Goal: Task Accomplishment & Management: Manage account settings

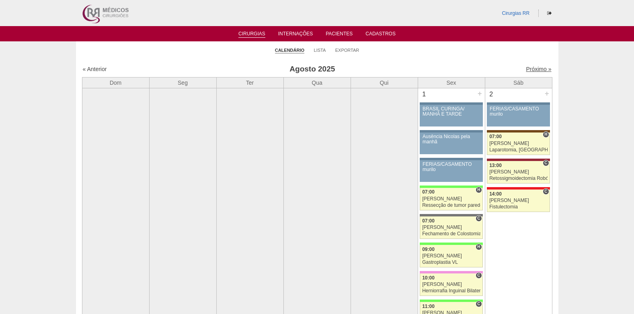
click at [528, 67] on link "Próximo »" at bounding box center [538, 69] width 25 height 6
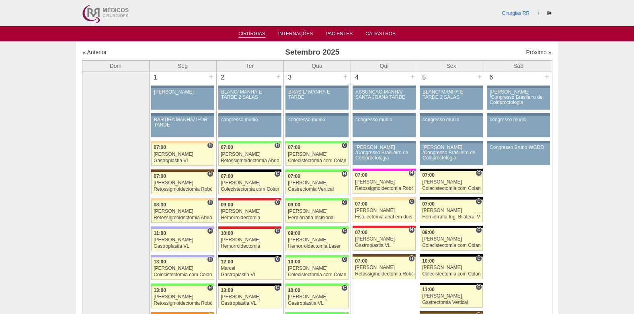
click at [251, 31] on link "Cirurgias" at bounding box center [251, 34] width 27 height 7
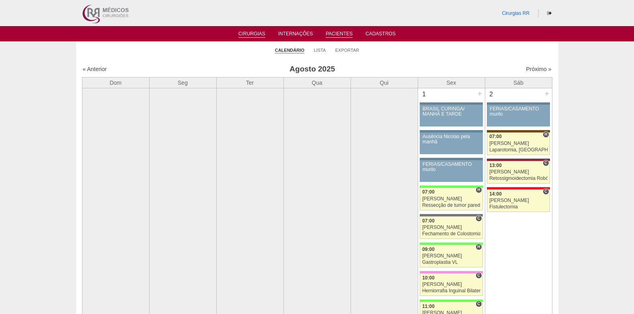
click at [331, 34] on link "Pacientes" at bounding box center [339, 34] width 27 height 7
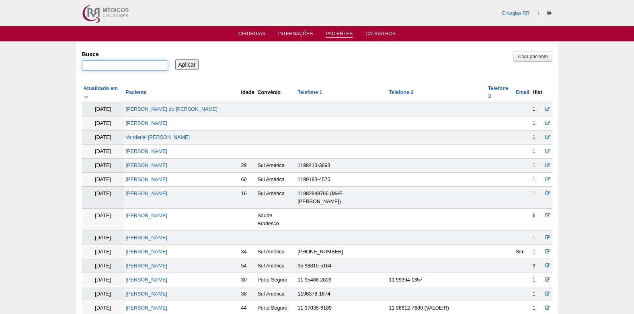
click at [130, 64] on input "Busca" at bounding box center [125, 65] width 86 height 10
type input "[PERSON_NAME]"
click at [183, 66] on input "Aplicar" at bounding box center [187, 65] width 24 height 10
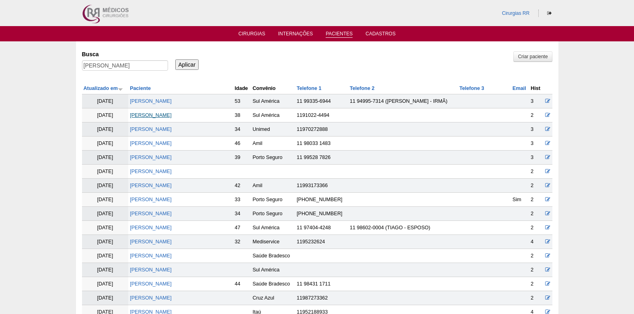
click at [165, 116] on link "Amanda Ferreira Borim" at bounding box center [151, 116] width 42 height 6
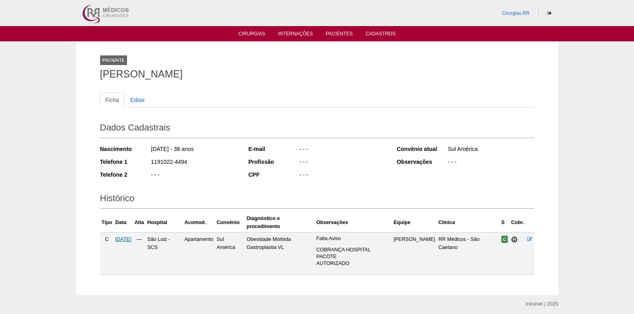
click at [128, 239] on span "[DATE]" at bounding box center [123, 240] width 16 height 6
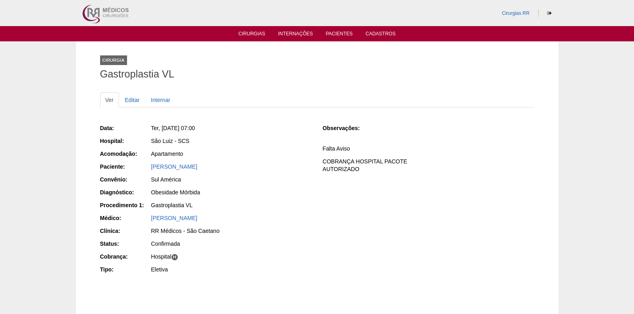
click at [246, 29] on ul "Cirurgias Internações Pacientes Cadastros" at bounding box center [317, 33] width 634 height 15
click at [246, 32] on link "Cirurgias" at bounding box center [251, 34] width 27 height 7
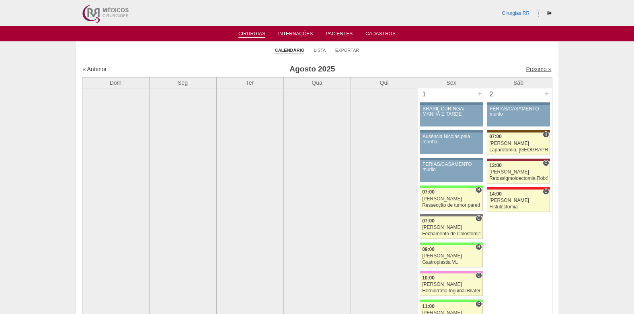
click at [526, 68] on link "Próximo »" at bounding box center [538, 69] width 25 height 6
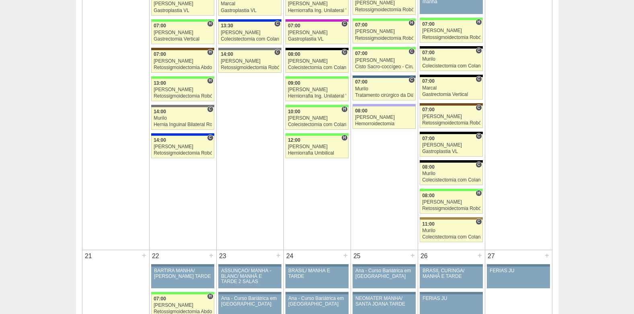
scroll to position [844, 0]
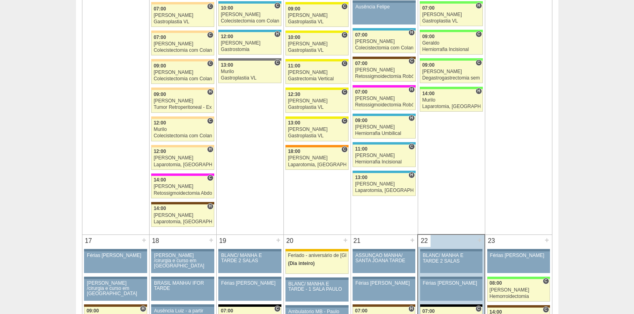
scroll to position [1327, 0]
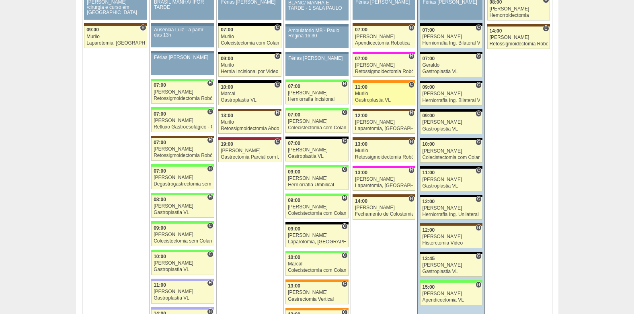
click at [376, 93] on div "Murilo" at bounding box center [384, 93] width 58 height 5
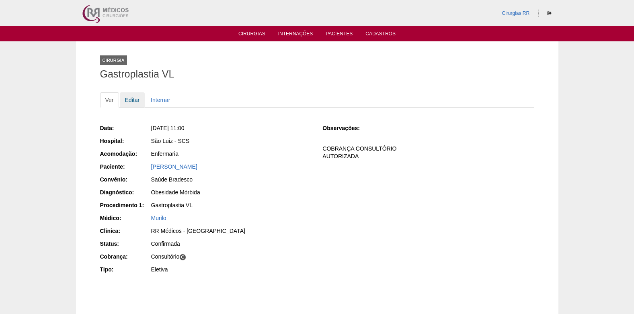
click at [135, 97] on link "Editar" at bounding box center [132, 99] width 25 height 15
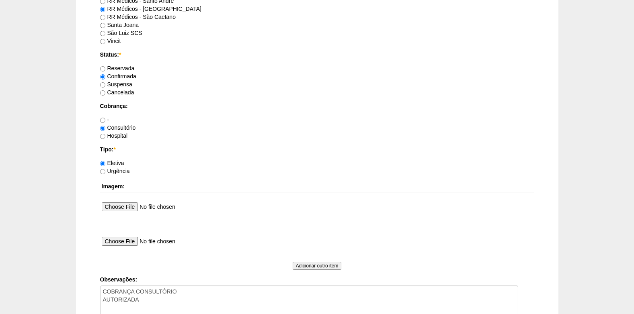
scroll to position [682, 0]
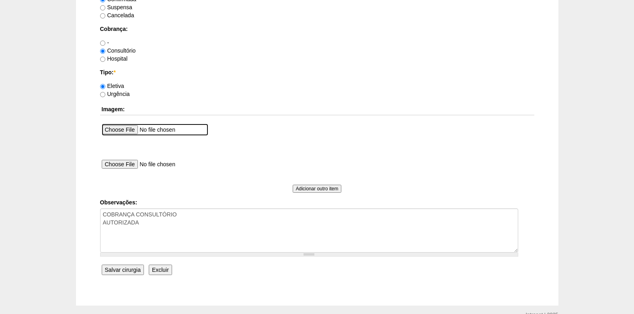
click at [136, 131] on input "file" at bounding box center [155, 130] width 107 height 12
type input "C:\fakepath\WhatsApp Image 2025-08-22 at 14.02.10.jpeg"
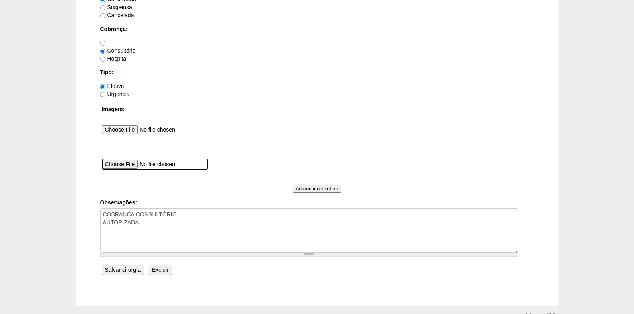
click at [130, 161] on input "file" at bounding box center [155, 164] width 107 height 12
type input "C:\fakepath\WhatsApp Image 2025-08-22 at 14.02.100.jpeg"
click at [314, 191] on div "Adicionar outro item" at bounding box center [317, 189] width 434 height 8
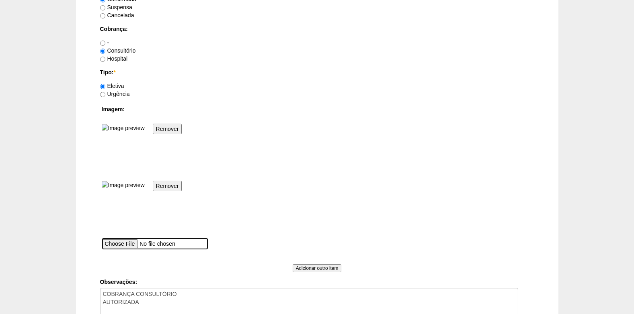
click at [136, 246] on input "file" at bounding box center [155, 244] width 107 height 12
type input "C:\fakepath\WhatsApp Image 2025-08-22 at 14.02.101.jpeg"
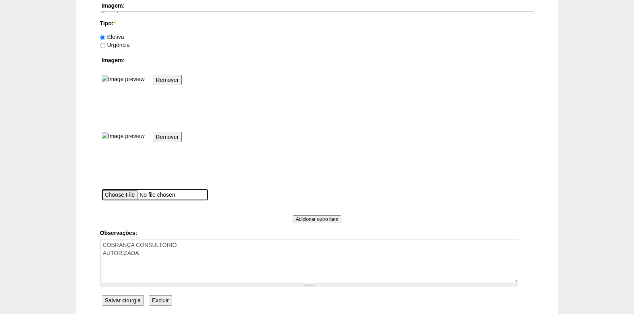
scroll to position [801, 0]
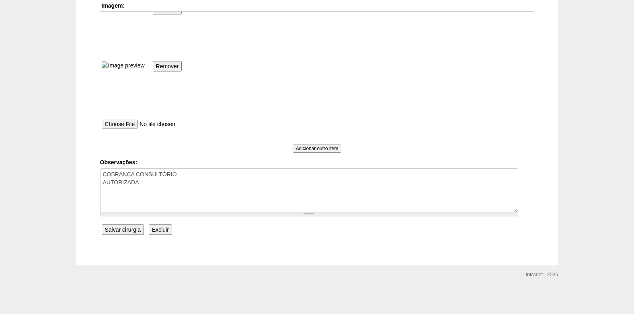
click at [121, 232] on input "Salvar cirurgia" at bounding box center [123, 230] width 42 height 10
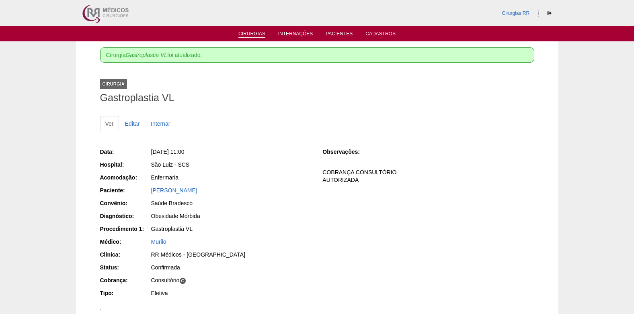
click at [248, 34] on link "Cirurgias" at bounding box center [251, 34] width 27 height 7
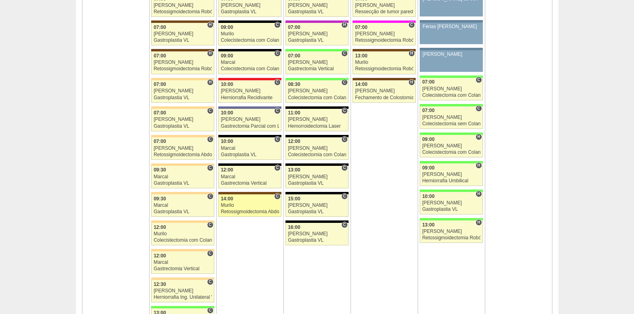
scroll to position [1890, 0]
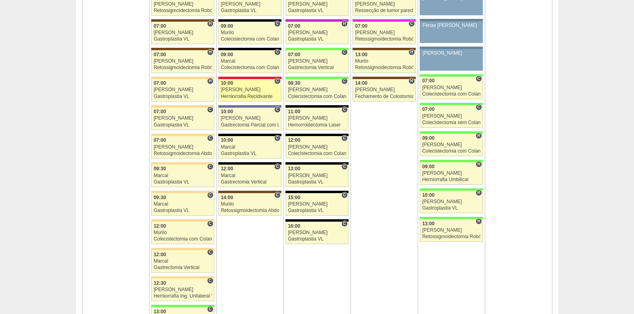
click at [247, 83] on div "10:00" at bounding box center [250, 83] width 58 height 5
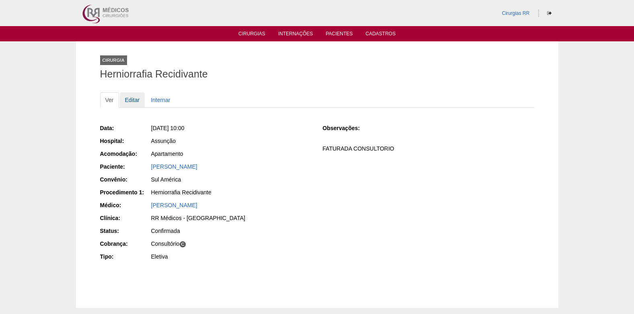
click at [132, 99] on link "Editar" at bounding box center [132, 99] width 25 height 15
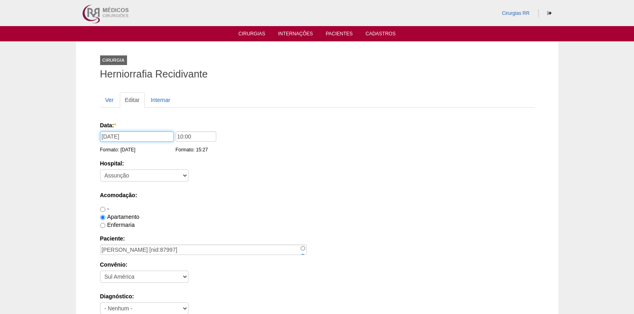
click at [151, 138] on input "[DATE]" at bounding box center [137, 136] width 74 height 10
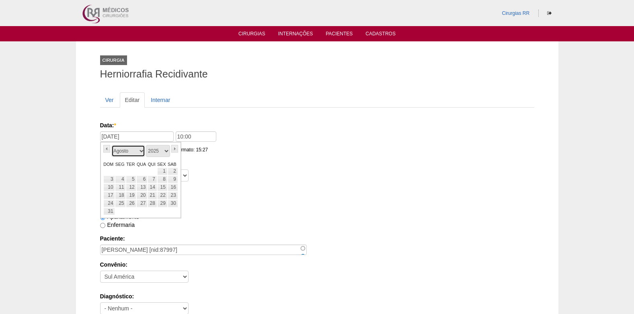
click at [143, 154] on select "Janeiro Fevereiro Março Abril Maio Junho Julho Agosto Setembro Outubro Novembro…" at bounding box center [128, 151] width 34 height 12
click at [111, 145] on select "Janeiro Fevereiro Março Abril Maio Junho Julho Agosto Setembro Outubro Novembro…" at bounding box center [128, 151] width 34 height 12
click at [138, 152] on select "Janeiro Fevereiro Março Abril Maio Junho Julho Agosto Setembro Outubro Novembro…" at bounding box center [128, 151] width 34 height 12
click at [128, 187] on link "16" at bounding box center [131, 188] width 10 height 8
type input "[DATE]"
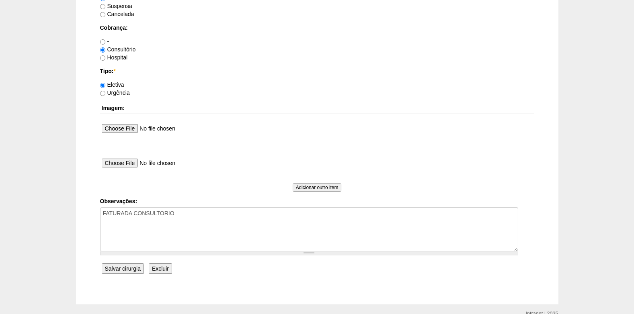
scroll to position [722, 0]
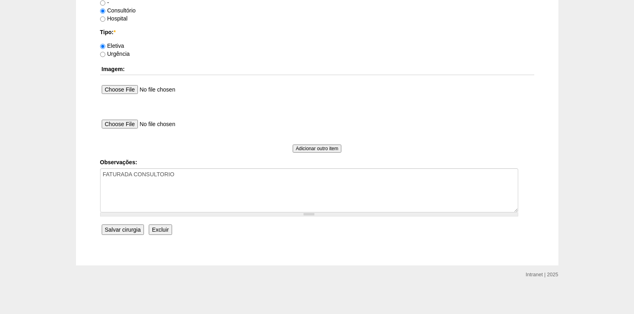
click at [117, 228] on input "Salvar cirurgia" at bounding box center [123, 230] width 42 height 10
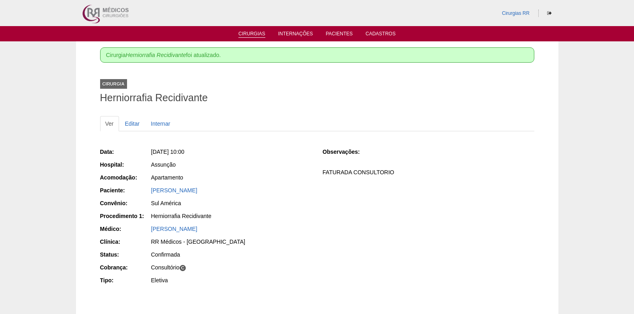
click at [252, 35] on link "Cirurgias" at bounding box center [251, 34] width 27 height 7
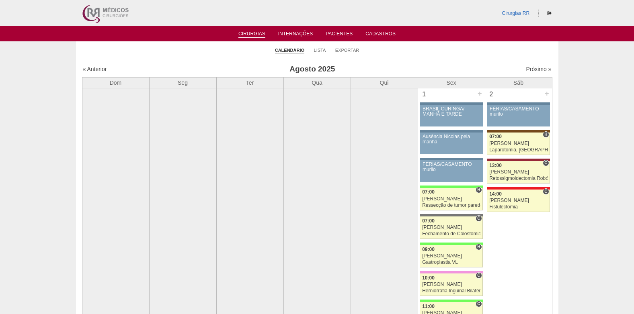
click at [253, 33] on link "Cirurgias" at bounding box center [251, 34] width 27 height 7
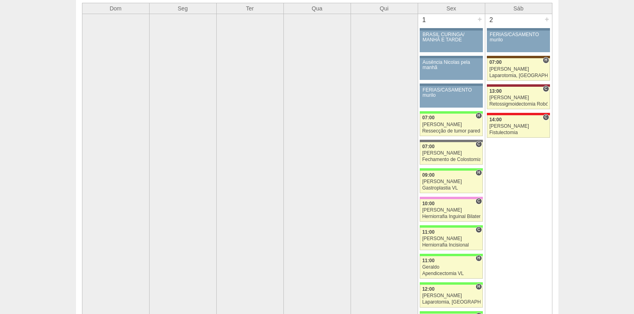
scroll to position [161, 0]
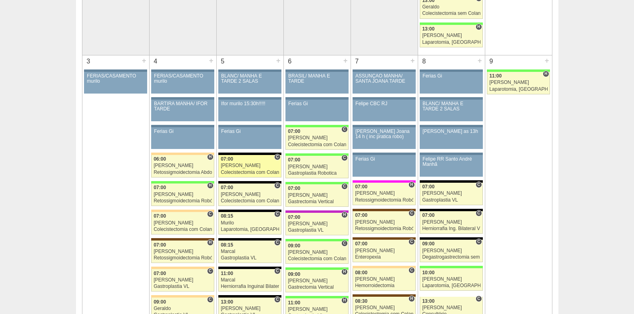
scroll to position [402, 0]
